Goal: Task Accomplishment & Management: Use online tool/utility

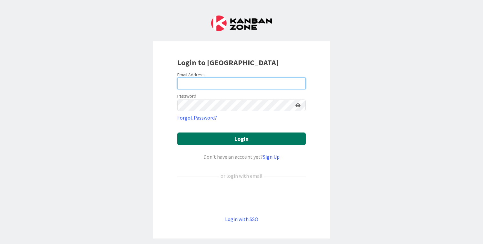
type input "[PERSON_NAME][EMAIL_ADDRESS][DOMAIN_NAME]"
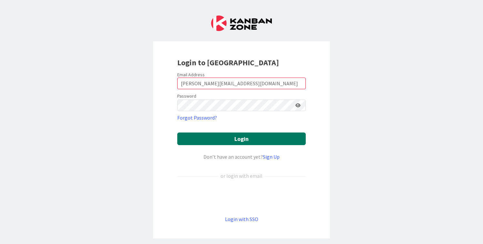
click at [243, 142] on button "Login" at bounding box center [241, 138] width 129 height 13
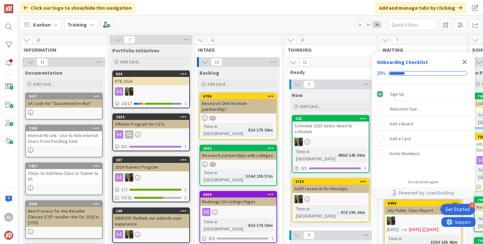
click at [84, 27] on b "Training" at bounding box center [77, 24] width 19 height 6
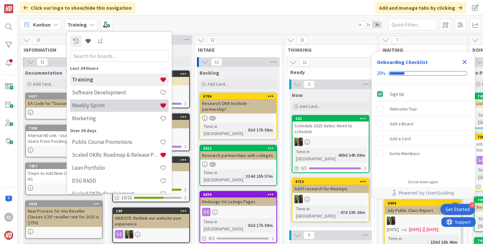
click at [99, 110] on div "Weekly Sprint" at bounding box center [119, 106] width 99 height 12
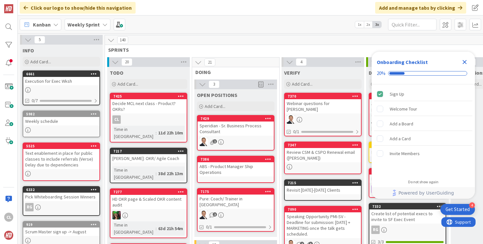
click at [92, 27] on b "Weekly Sprint" at bounding box center [84, 24] width 32 height 6
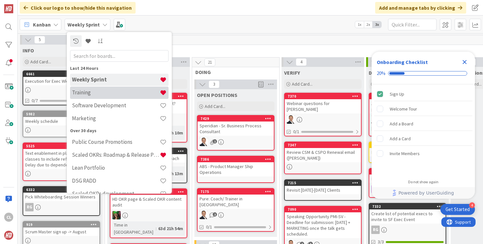
click at [100, 89] on h4 "Training" at bounding box center [116, 92] width 88 height 6
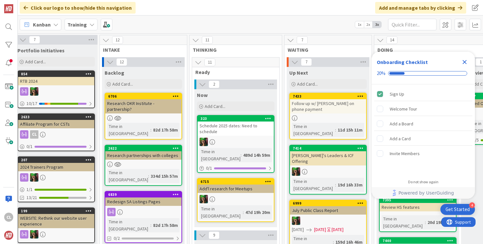
click at [88, 26] on div "Training" at bounding box center [81, 25] width 33 height 12
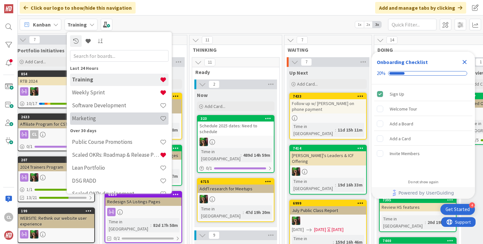
click at [100, 118] on h4 "Marketing" at bounding box center [116, 118] width 88 height 6
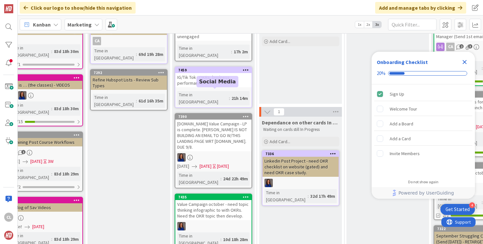
scroll to position [0, 110]
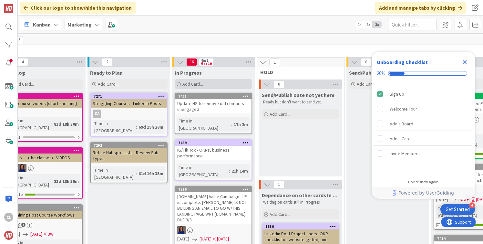
click at [209, 83] on div "Add Card..." at bounding box center [214, 84] width 78 height 10
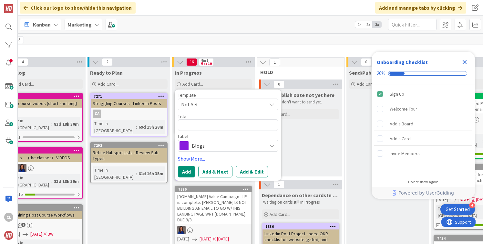
click at [203, 144] on span "Blogs" at bounding box center [228, 145] width 72 height 9
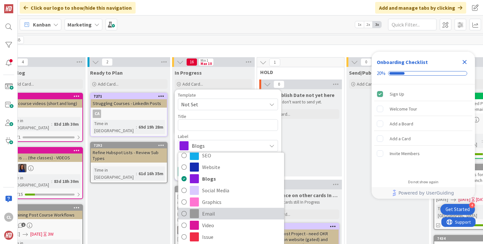
scroll to position [68, 0]
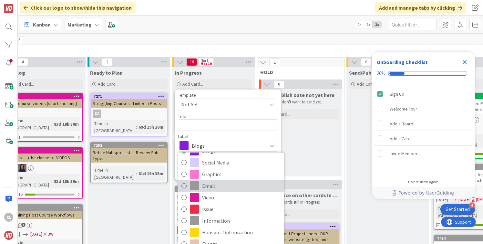
click at [212, 188] on span "Email" at bounding box center [241, 186] width 79 height 10
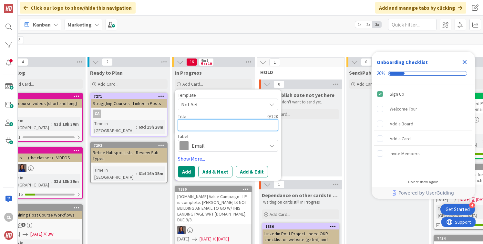
click at [195, 121] on textarea at bounding box center [228, 125] width 100 height 12
type textarea "x"
type textarea "W"
type textarea "x"
type textarea "We"
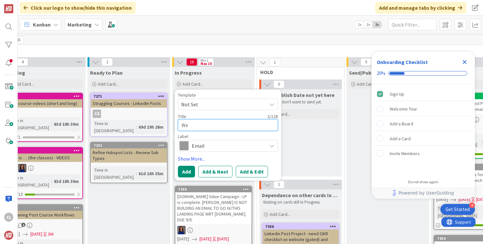
type textarea "x"
type textarea "Wel"
type textarea "x"
type textarea "Welco"
type textarea "x"
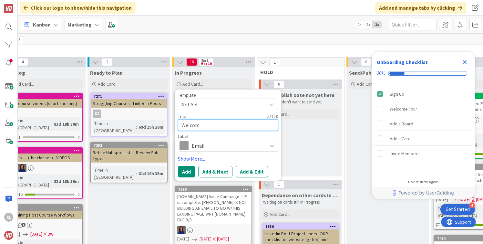
type textarea "Welcome"
type textarea "x"
type textarea "Welcome/"
type textarea "x"
type textarea "Welcome/C"
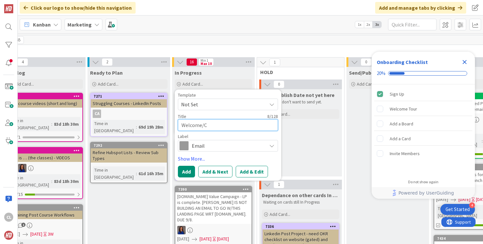
type textarea "x"
type textarea "Welcome/Co"
type textarea "x"
type textarea "Welcome/Con"
type textarea "x"
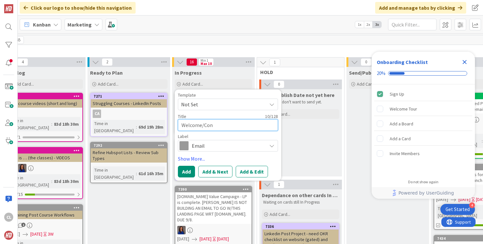
type textarea "Welcome/Conf"
type textarea "x"
type textarea "Welcome/Confi"
type textarea "x"
type textarea "Welcome/Confir"
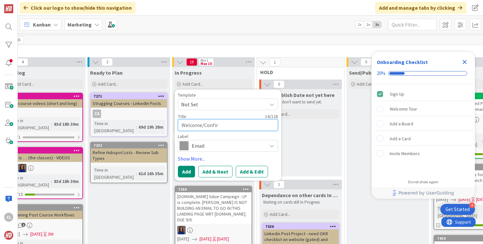
type textarea "x"
type textarea "Welcome/Confirm"
type textarea "x"
type textarea "Welcome/Confirma"
type textarea "x"
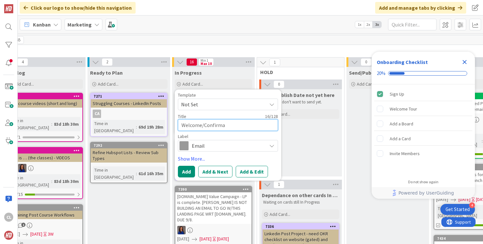
type textarea "Welcome/Confirmat"
type textarea "x"
type textarea "Welcome/Confirmati"
type textarea "x"
type textarea "Welcome/Confirmatio"
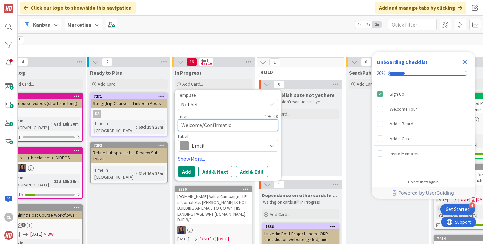
type textarea "x"
type textarea "Welcome/Confirmation"
type textarea "x"
type textarea "Welcome/Confirmation"
type textarea "x"
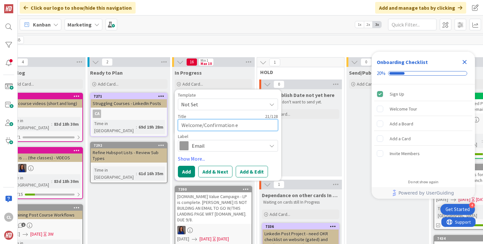
type textarea "Welcome/Confirmation em"
type textarea "x"
type textarea "Welcome/Confirmation ema"
type textarea "x"
type textarea "Welcome/Confirmation emai"
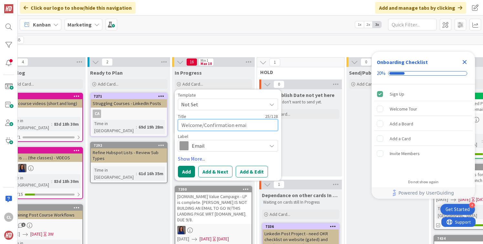
type textarea "x"
type textarea "Welcome/Confirmation email"
type textarea "x"
type textarea "Welcome/Confirmation email"
type textarea "x"
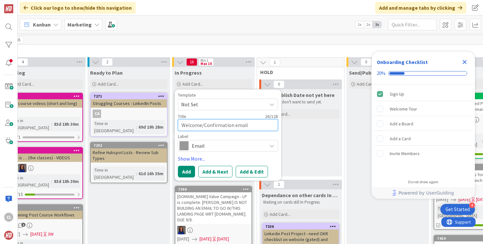
type textarea "Welcome/Confirmation email f"
type textarea "x"
type textarea "Welcome/Confirmation email fo"
type textarea "x"
type textarea "Welcome/Confirmation email for"
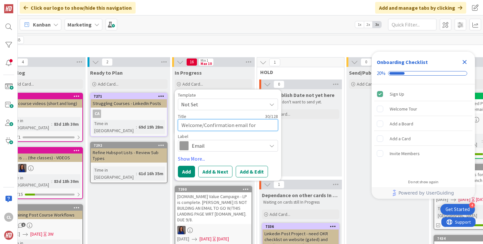
type textarea "x"
type textarea "Welcome/Confirmation email for"
type textarea "x"
type textarea "Welcome/Confirmation email for M"
type textarea "x"
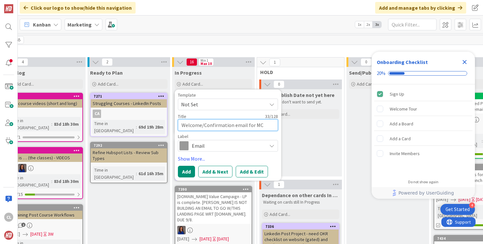
type textarea "Welcome/Confirmation email for MCL"
type textarea "x"
type textarea "Welcome/Confirmation email for MCL"
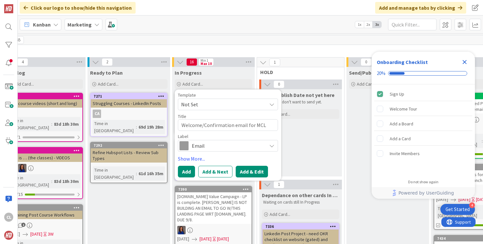
click at [252, 172] on button "Add & Edit" at bounding box center [252, 172] width 32 height 12
type textarea "x"
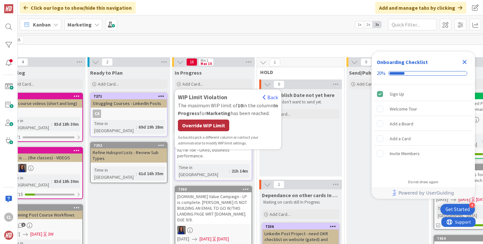
click at [207, 124] on div "Override WIP Limit" at bounding box center [203, 126] width 51 height 12
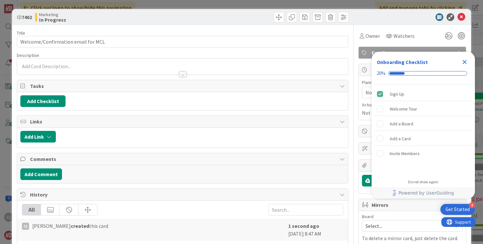
click at [81, 66] on div at bounding box center [182, 66] width 331 height 16
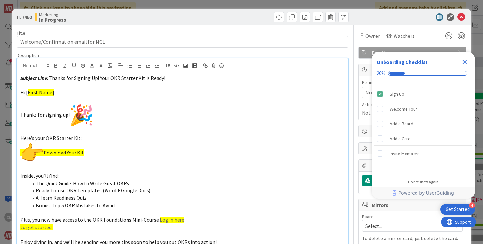
click at [86, 153] on p "Download Your Kit" at bounding box center [182, 153] width 324 height 23
click at [161, 79] on span "Thanks for Signing Up! Your OKR Starter Kit is Ready!" at bounding box center [107, 78] width 117 height 6
drag, startPoint x: 166, startPoint y: 79, endPoint x: 144, endPoint y: 79, distance: 21.7
click at [144, 79] on p "Subject Line: Thanks for Signing Up! Your OKR Starter Kit is Ready!" at bounding box center [182, 77] width 324 height 7
click at [154, 102] on p at bounding box center [182, 99] width 324 height 7
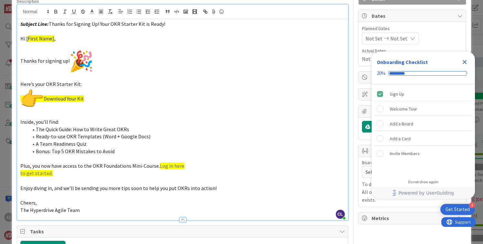
scroll to position [56, 0]
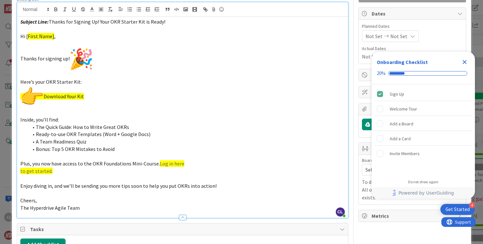
drag, startPoint x: 57, startPoint y: 171, endPoint x: 17, endPoint y: 161, distance: 40.3
click at [17, 161] on div "Subject Line: Thanks for Signing Up! Your OKR Starter Kit is Ready! Hi [ First …" at bounding box center [182, 117] width 331 height 201
copy div "Plus, you now have access to the OKR Foundations Mini-Course. Log in here to ge…"
click at [53, 72] on p at bounding box center [182, 74] width 324 height 7
click at [69, 203] on p "Cheers," at bounding box center [182, 200] width 324 height 7
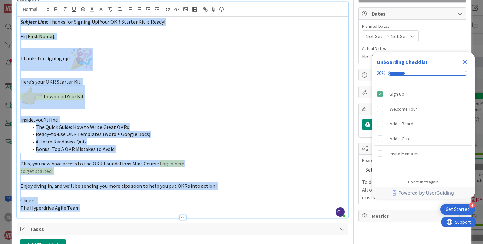
copy div "Subject Line: Thanks for Signing Up! Your OKR Starter Kit is Ready! Hi [ First …"
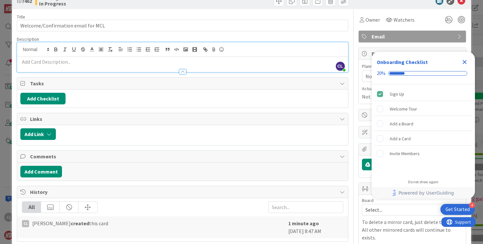
scroll to position [0, 0]
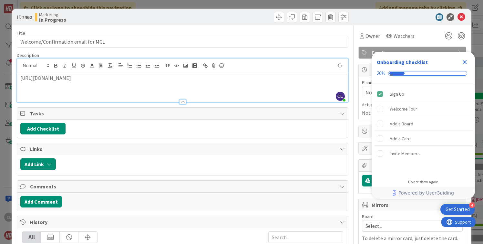
click at [253, 30] on div "Title 34 / 128" at bounding box center [183, 33] width 332 height 6
click at [460, 15] on icon at bounding box center [462, 17] width 8 height 8
